Goal: Communication & Community: Share content

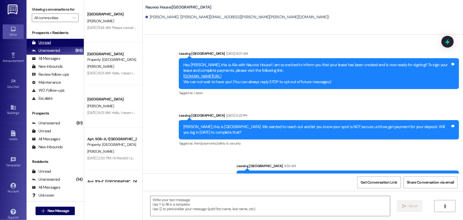
click at [53, 42] on div "Unread (0)" at bounding box center [55, 43] width 57 height 8
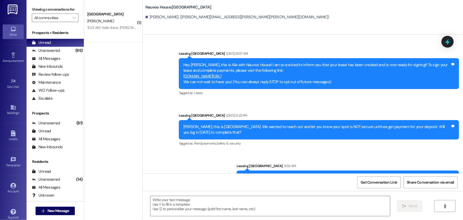
click at [111, 32] on div "Nauvoo House Prospect [PERSON_NAME] 11:03 AM: Hello there. [PERSON_NAME] was ab…" at bounding box center [113, 21] width 58 height 42
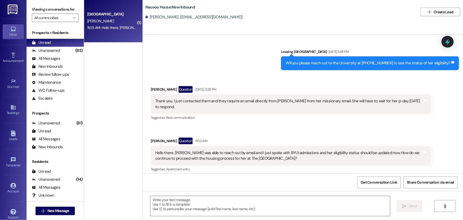
scroll to position [408, 0]
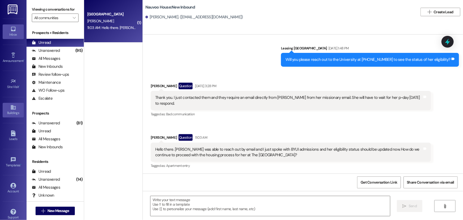
click at [8, 106] on link "Buildings" at bounding box center [13, 110] width 21 height 14
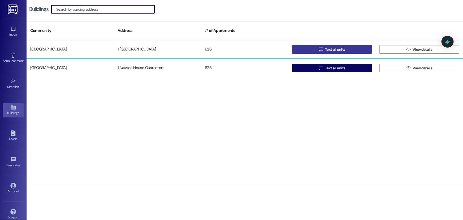
click at [311, 48] on button " Text all units" at bounding box center [332, 49] width 80 height 8
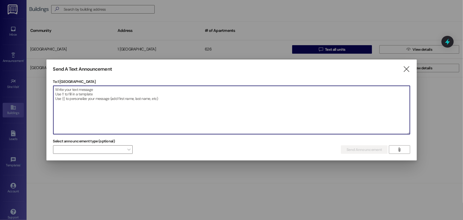
click at [90, 100] on textarea at bounding box center [231, 110] width 357 height 48
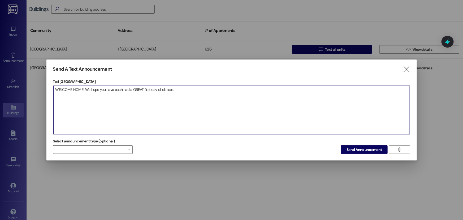
click at [186, 95] on textarea "WELCOME HOME! We hope you have each had a GREAT first day of classes." at bounding box center [231, 110] width 357 height 48
paste textarea "🚨 Parking Enforcement Notice 🚨 Vehicle booting begins [DATE] night. Please make…"
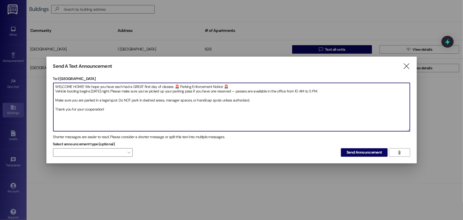
drag, startPoint x: 246, startPoint y: 100, endPoint x: 220, endPoint y: 98, distance: 26.6
click at [220, 98] on textarea "WELCOME HOME! We hope you have each had a GREAT first day of classes. 🚨 Parking…" at bounding box center [231, 107] width 357 height 48
type textarea "WELCOME HOME! We hope you have each had a GREAT first day of classes. 🚨 Parking…"
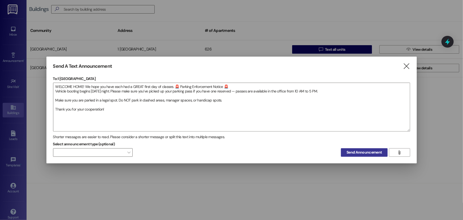
click at [356, 152] on span "Send Announcement" at bounding box center [364, 152] width 35 height 6
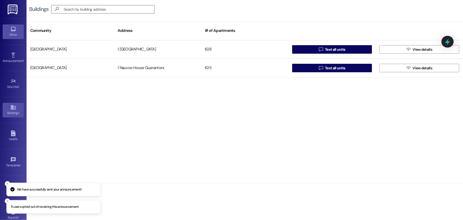
click at [17, 31] on link "Inbox" at bounding box center [13, 31] width 21 height 14
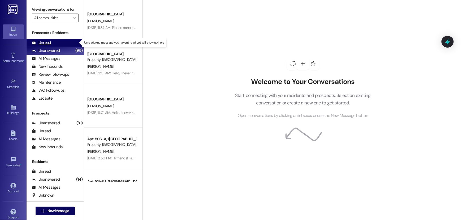
click at [59, 42] on div "Unread (0)" at bounding box center [55, 43] width 57 height 8
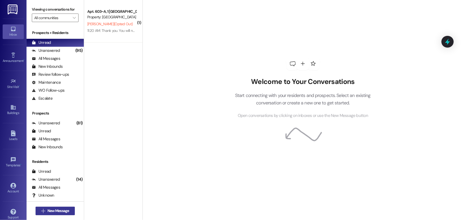
click at [55, 210] on span "New Message" at bounding box center [58, 211] width 22 height 6
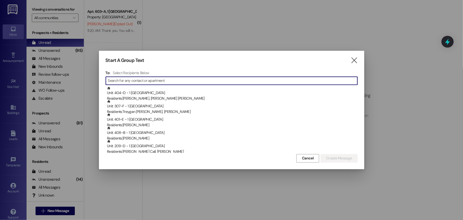
click at [130, 80] on input at bounding box center [232, 80] width 249 height 7
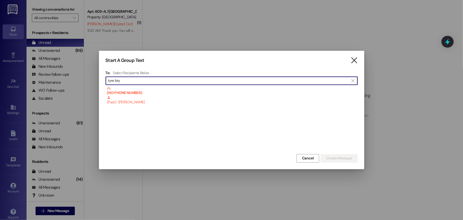
type input "tyre bry"
click at [354, 60] on icon "" at bounding box center [354, 61] width 7 height 6
